Goal: Navigation & Orientation: Find specific page/section

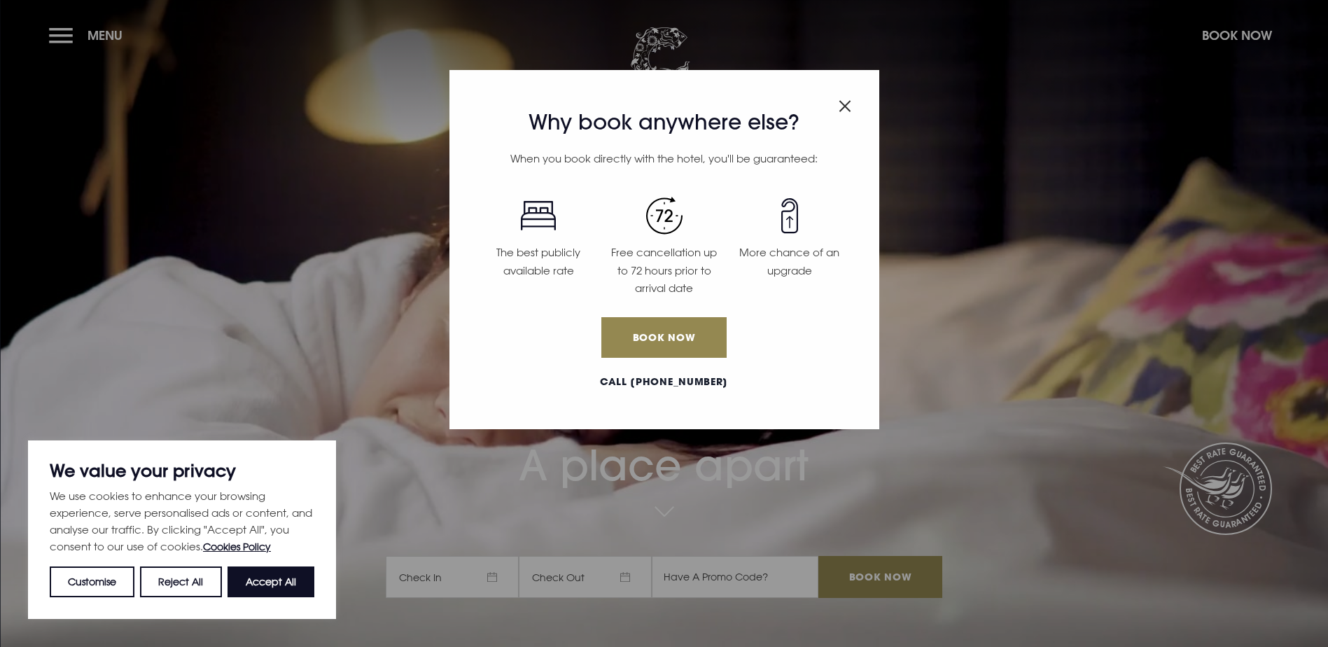
click at [848, 109] on img "Close modal" at bounding box center [845, 106] width 13 height 12
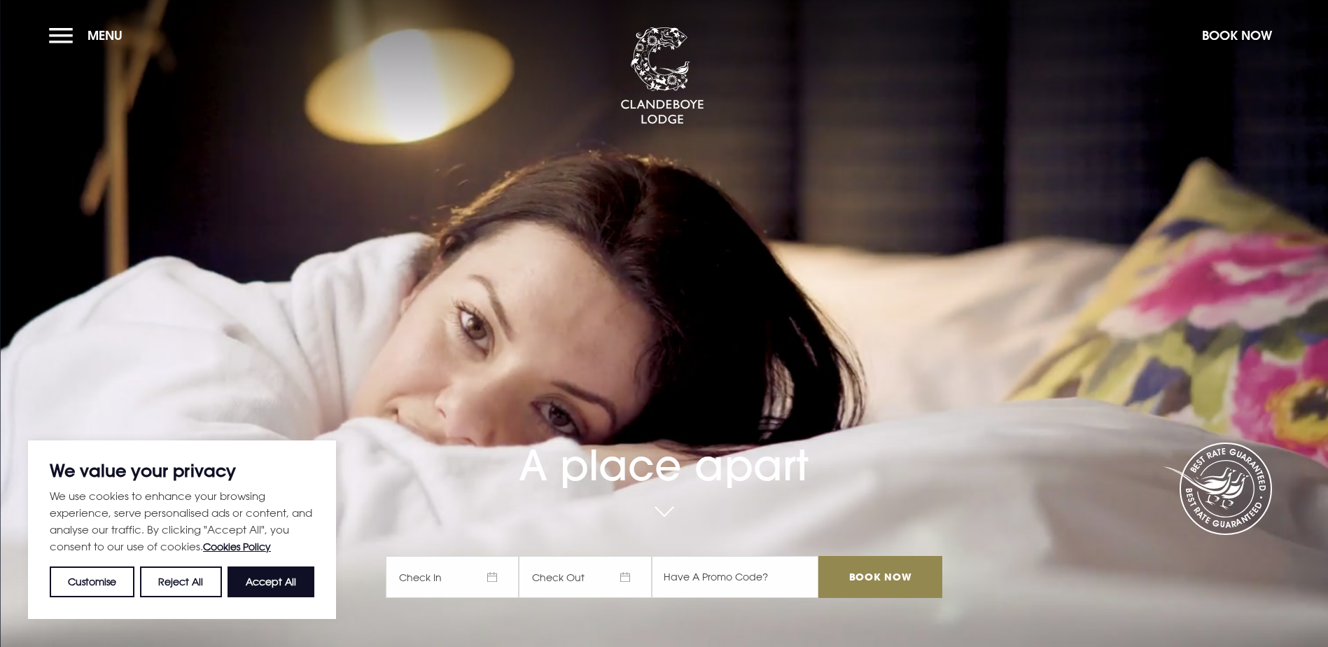
click at [269, 579] on button "Accept All" at bounding box center [270, 581] width 87 height 31
checkbox input "true"
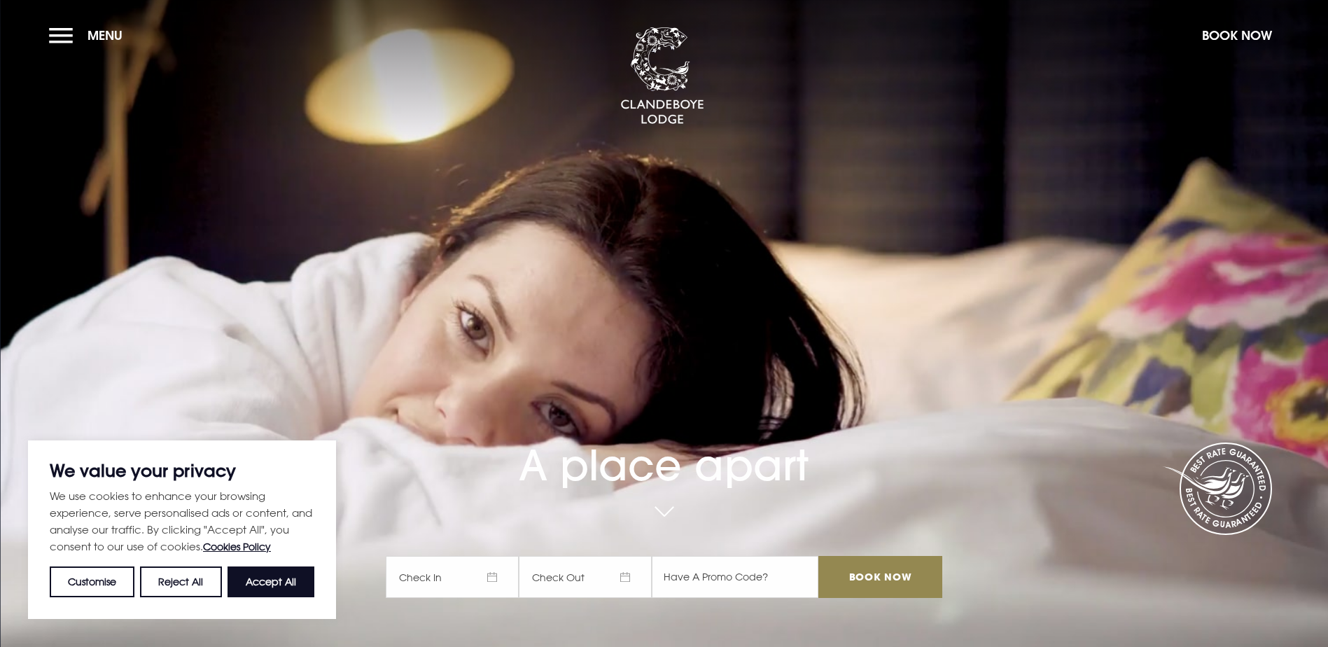
checkbox input "true"
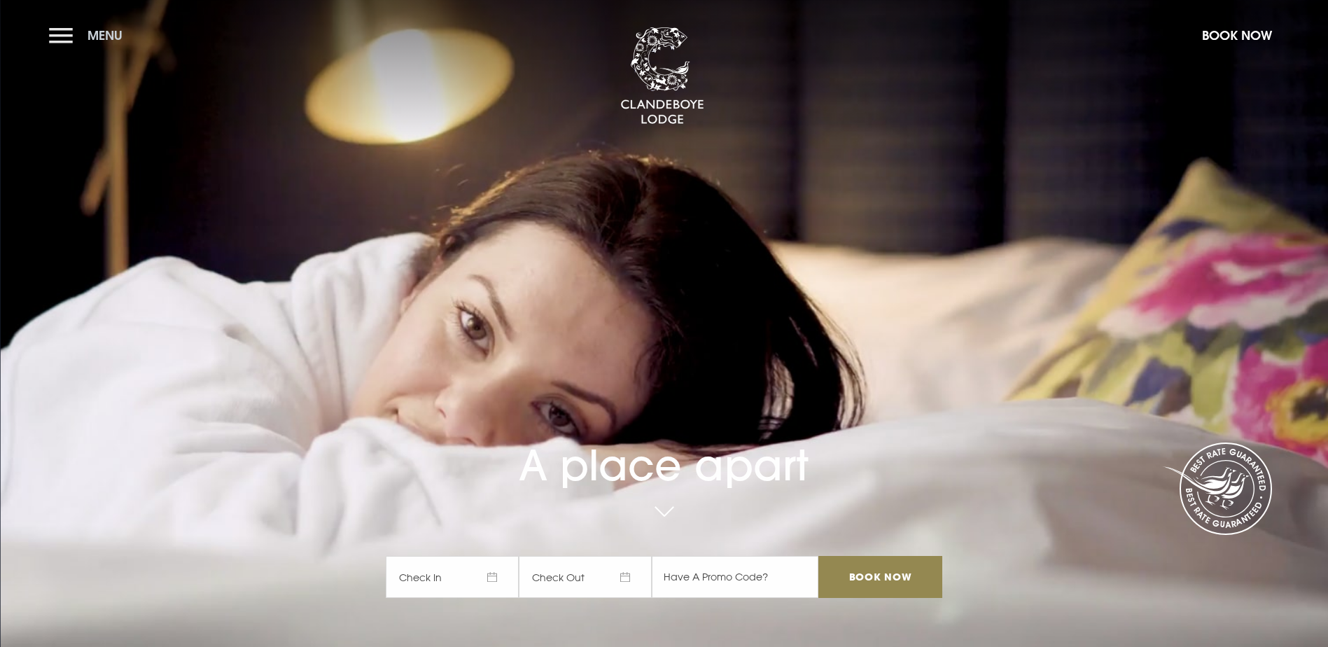
click at [52, 29] on button "Menu" at bounding box center [89, 35] width 80 height 30
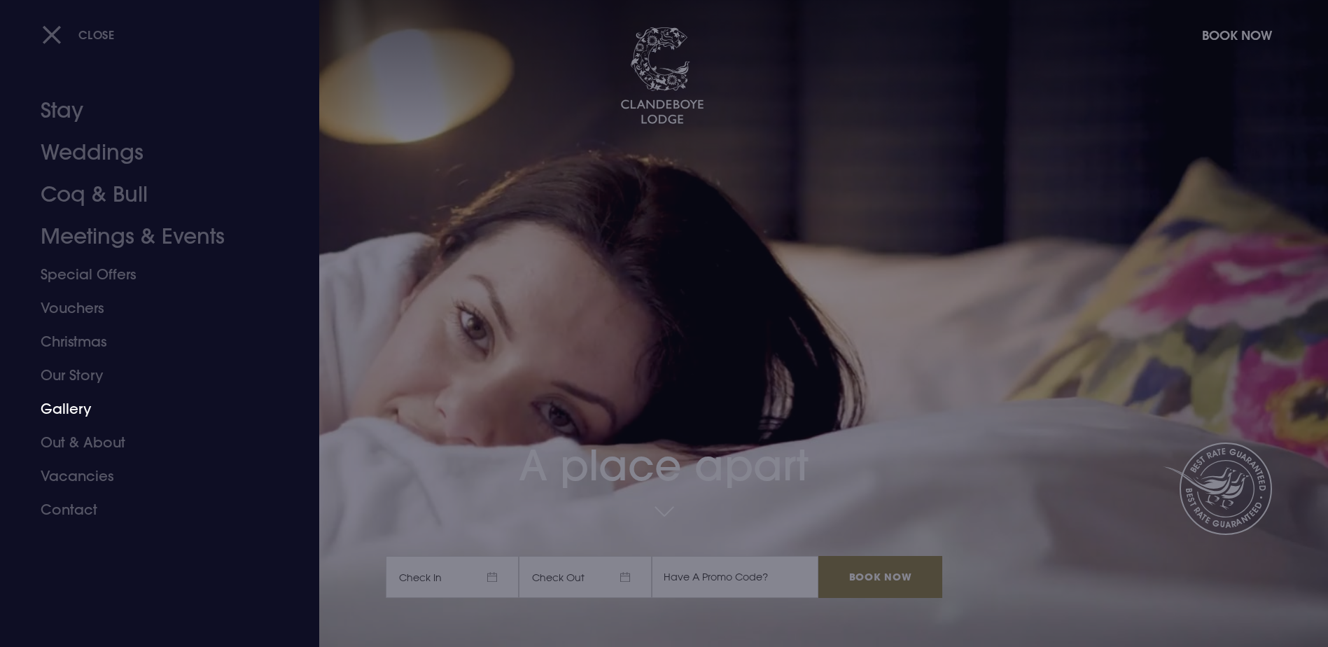
click at [80, 399] on link "Gallery" at bounding box center [151, 409] width 221 height 34
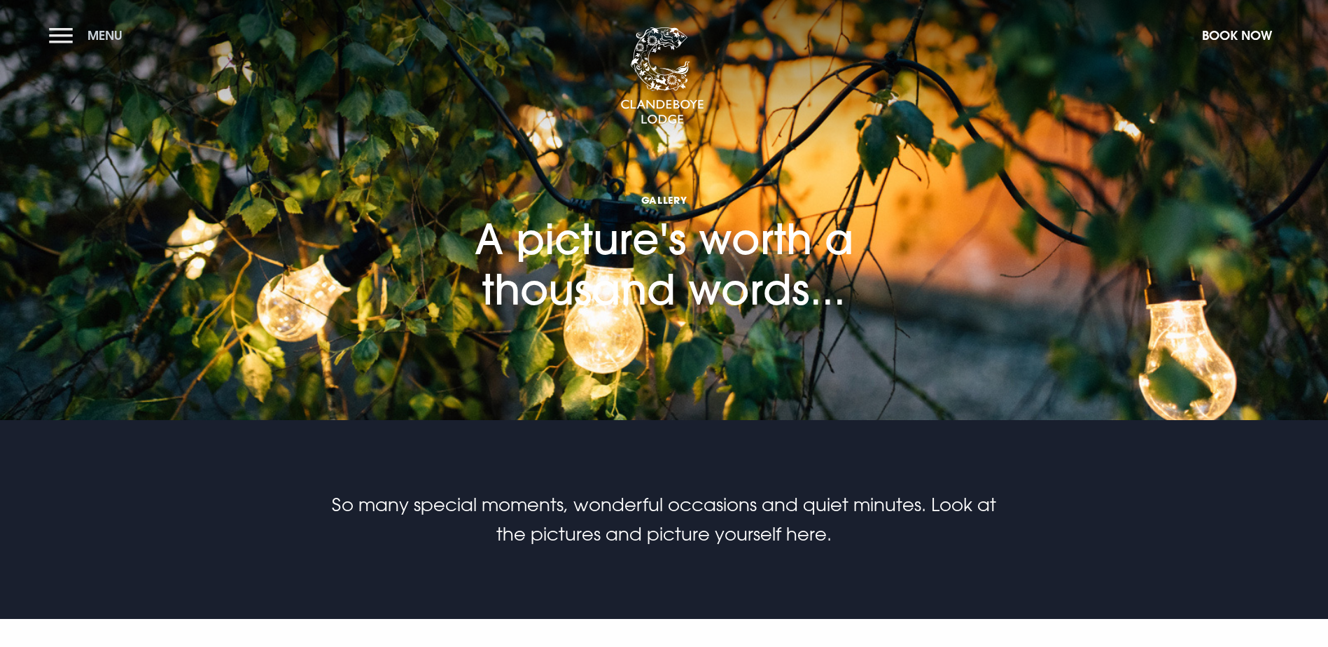
click at [69, 34] on button "Menu" at bounding box center [89, 35] width 80 height 30
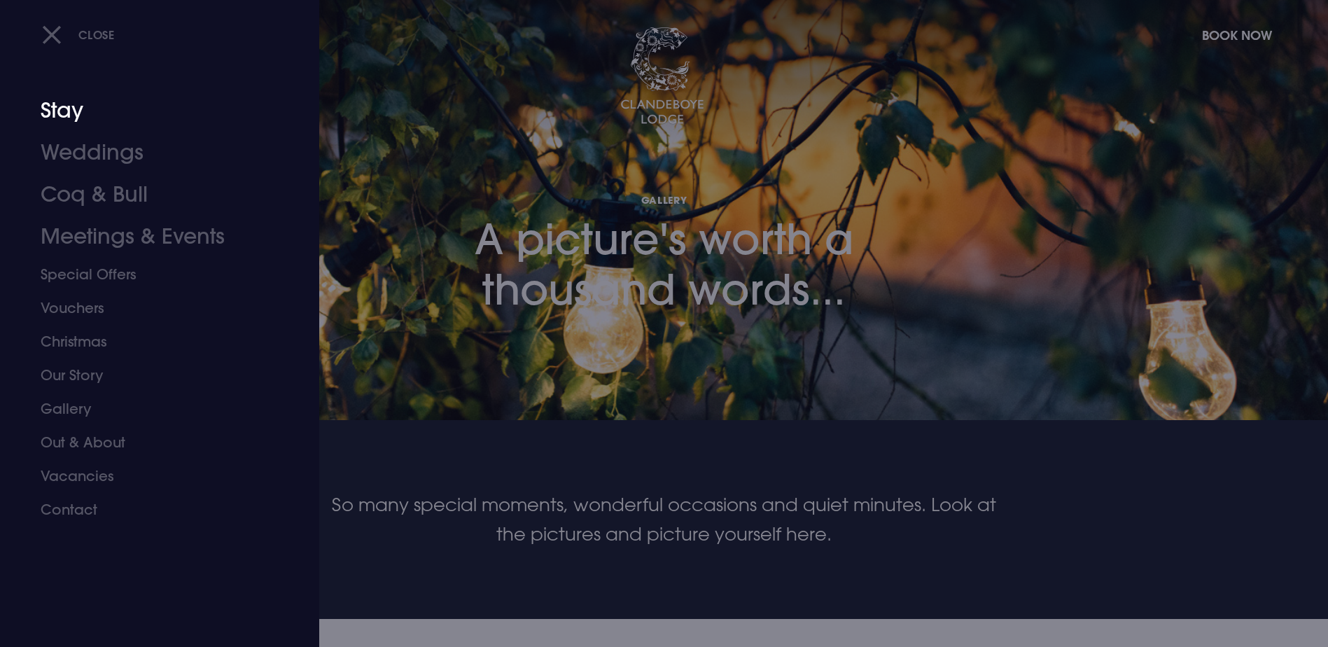
click at [76, 111] on link "Stay" at bounding box center [151, 111] width 221 height 42
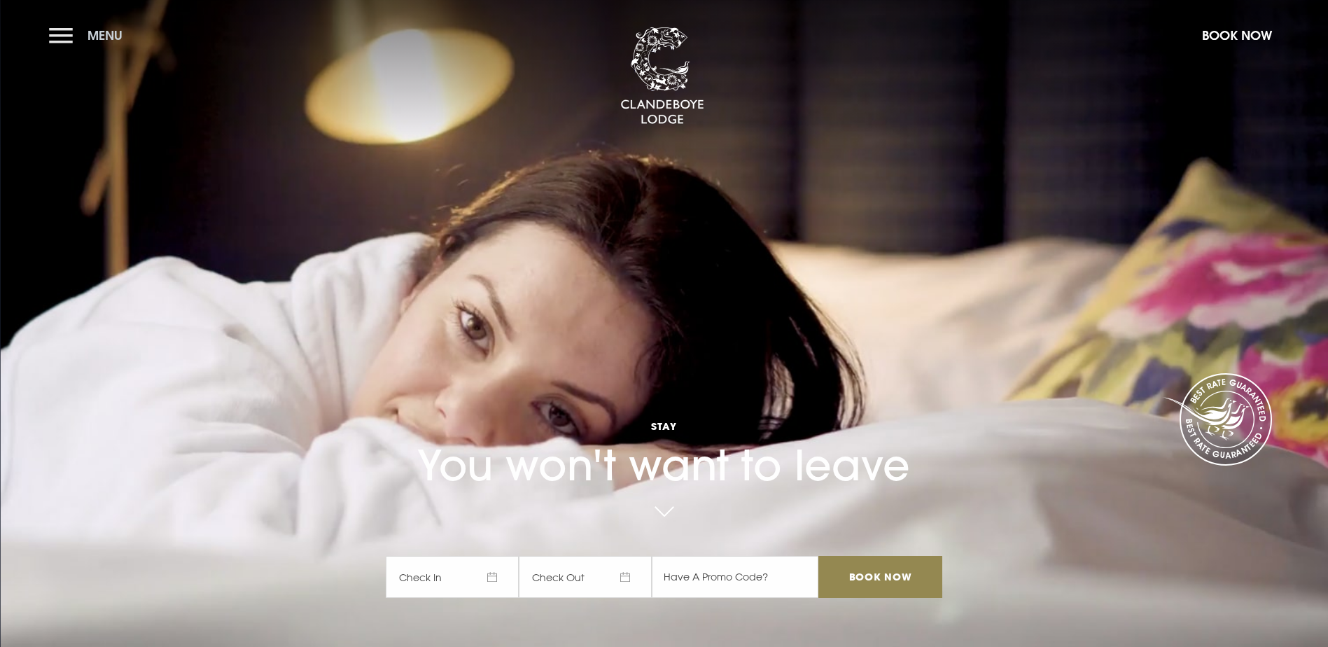
click at [65, 32] on button "Menu" at bounding box center [89, 35] width 80 height 30
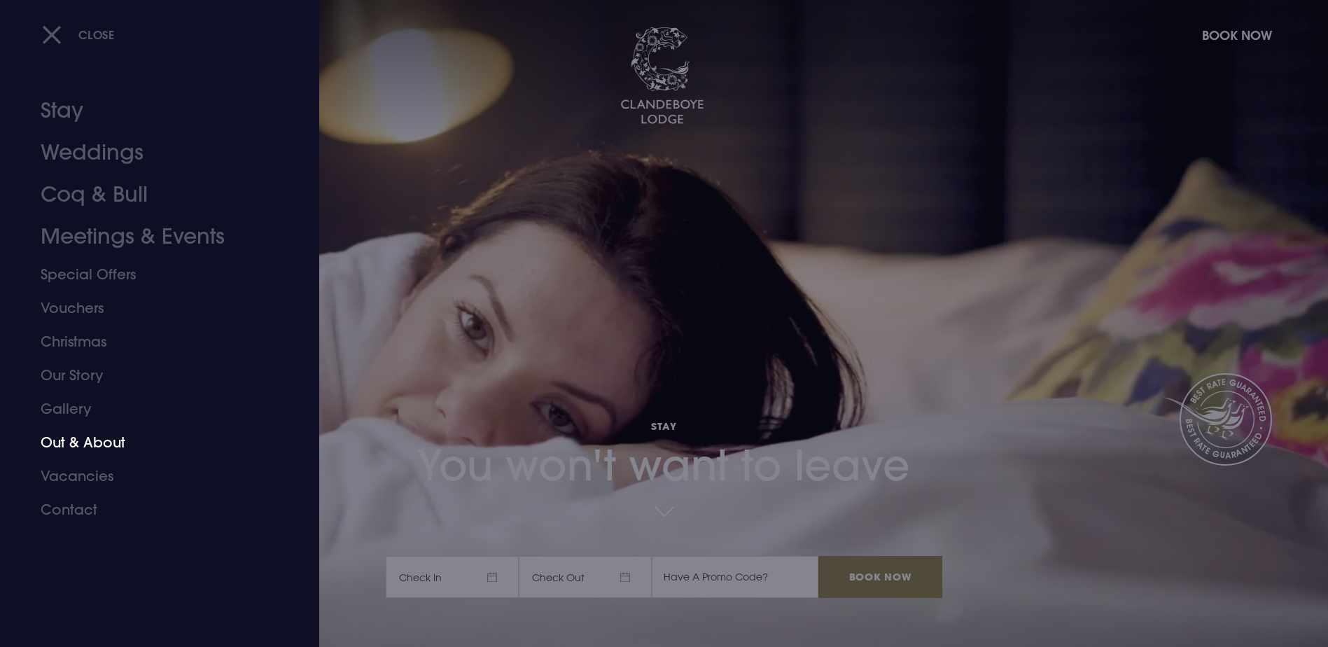
click at [84, 441] on link "Out & About" at bounding box center [151, 443] width 221 height 34
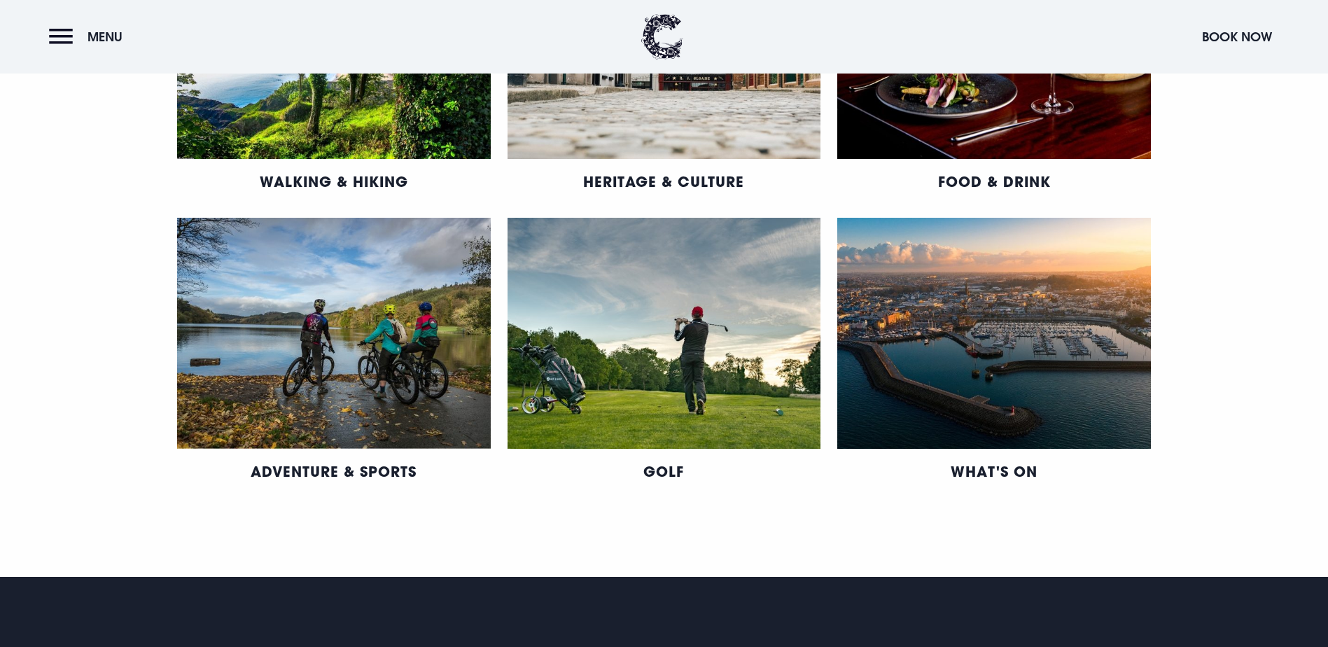
scroll to position [918, 0]
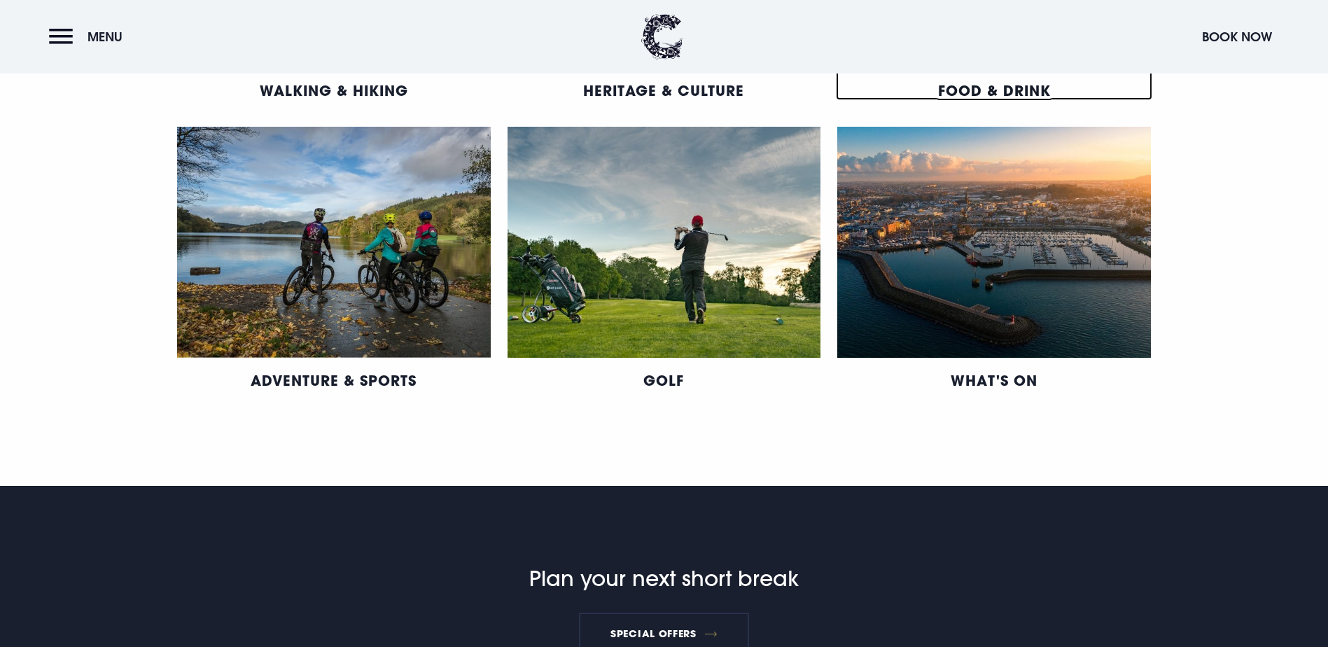
click at [1051, 99] on link "Food & Drink" at bounding box center [994, 90] width 113 height 18
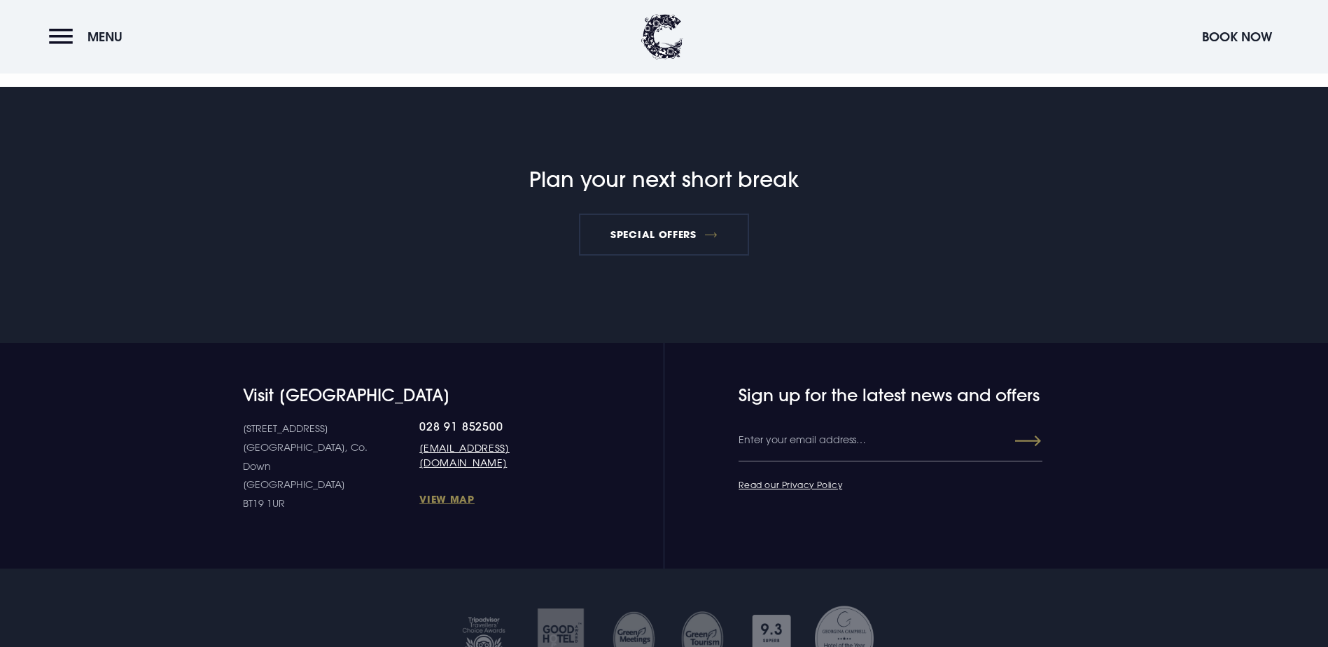
scroll to position [1486, 0]
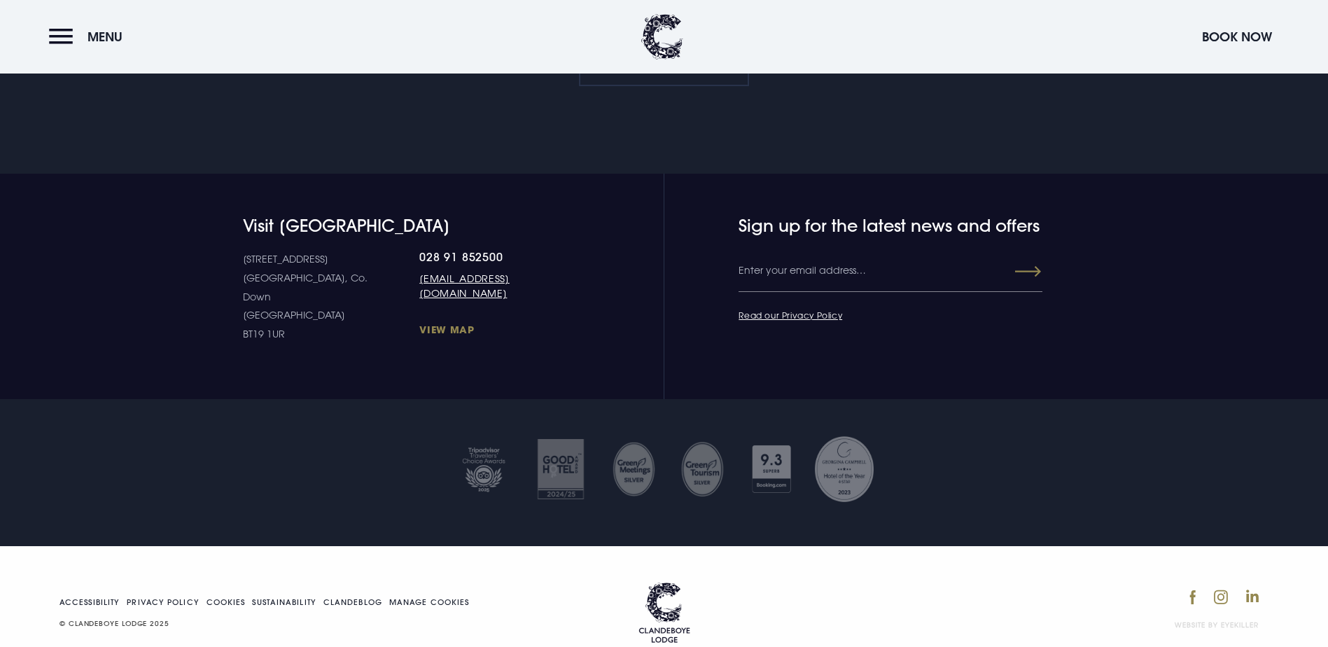
click at [419, 336] on link "View Map" at bounding box center [495, 329] width 153 height 13
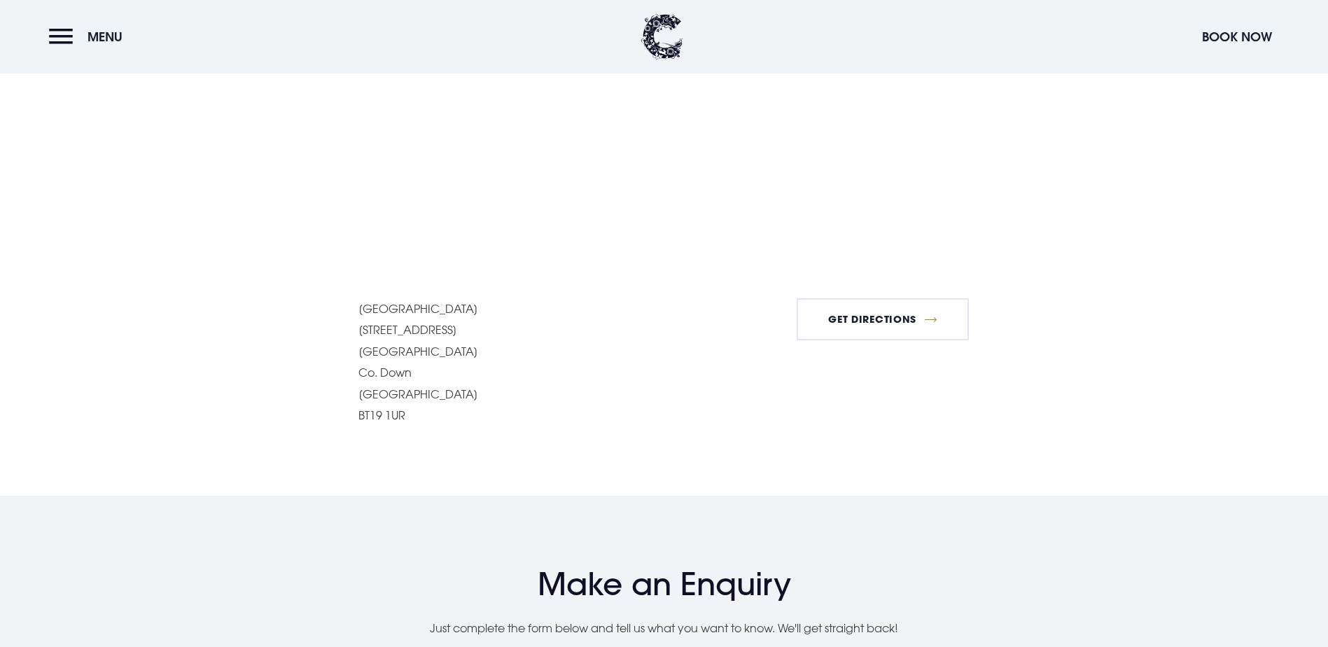
scroll to position [1089, 0]
click at [916, 337] on link "Get Directions" at bounding box center [883, 316] width 173 height 42
